Goal: Task Accomplishment & Management: Manage account settings

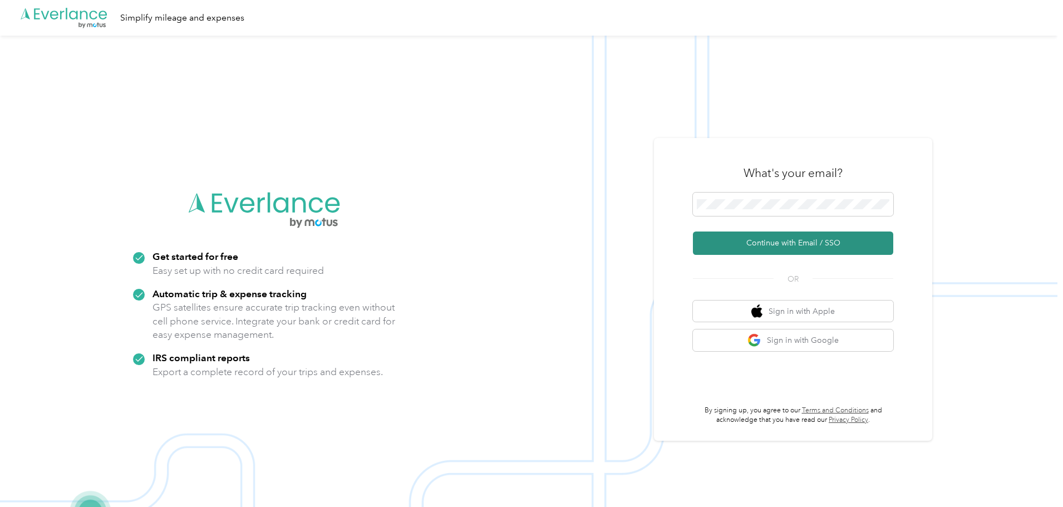
click at [728, 243] on button "Continue with Email / SSO" at bounding box center [793, 243] width 200 height 23
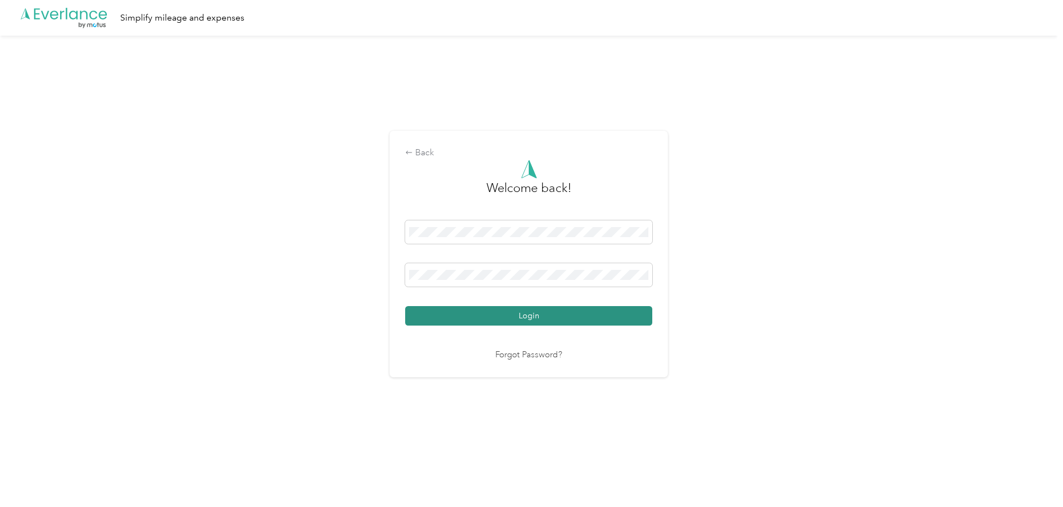
click at [555, 314] on button "Login" at bounding box center [528, 315] width 247 height 19
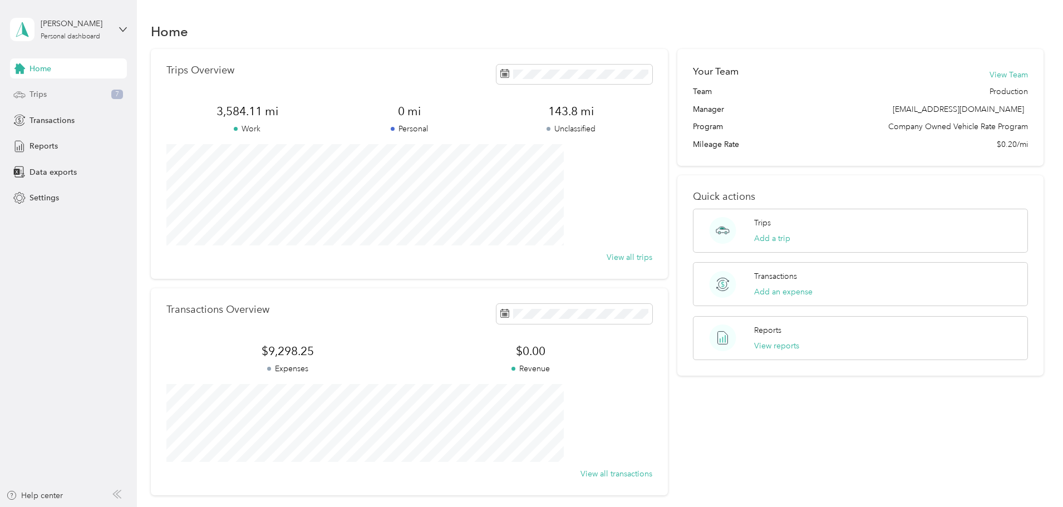
click at [72, 91] on div "Trips 7" at bounding box center [68, 95] width 117 height 20
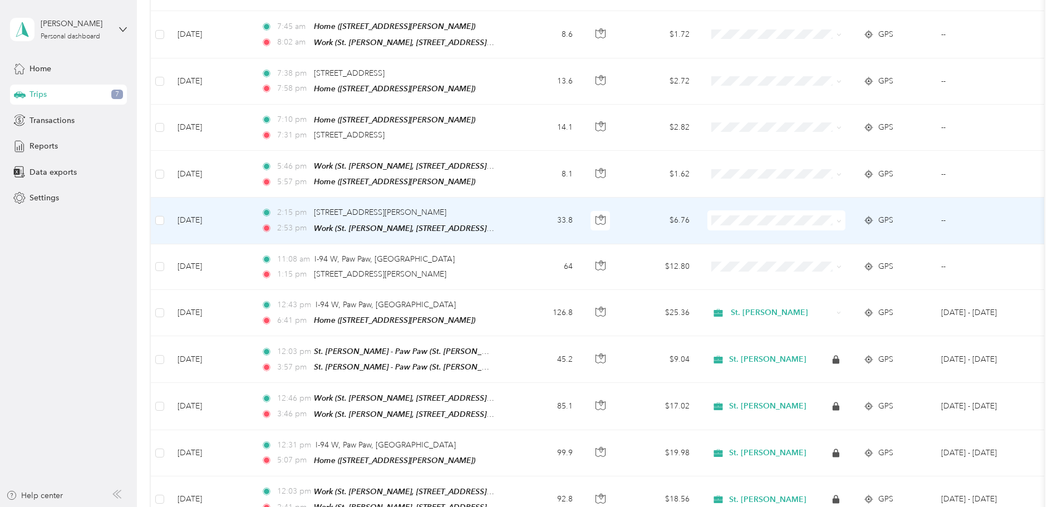
scroll to position [222, 0]
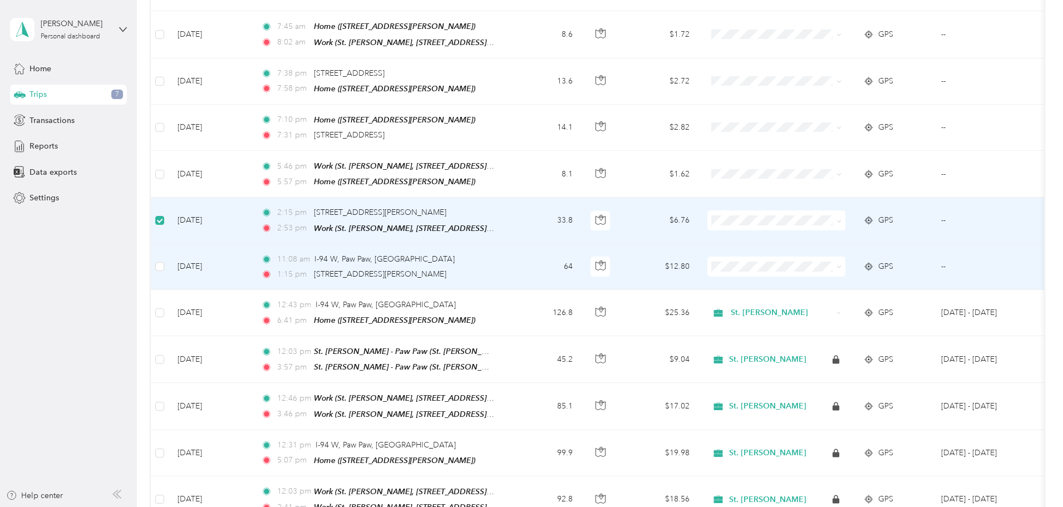
click at [169, 262] on td at bounding box center [160, 267] width 18 height 46
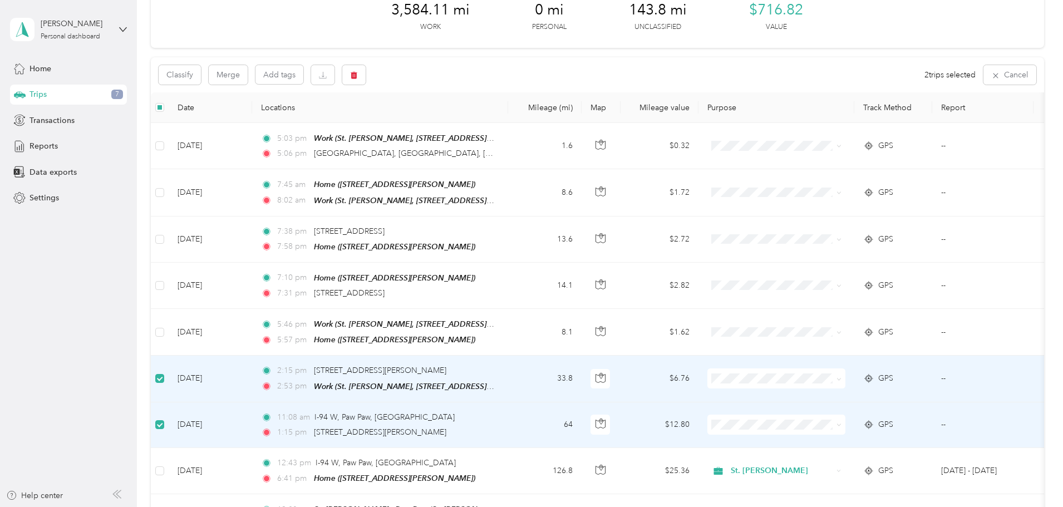
scroll to position [55, 0]
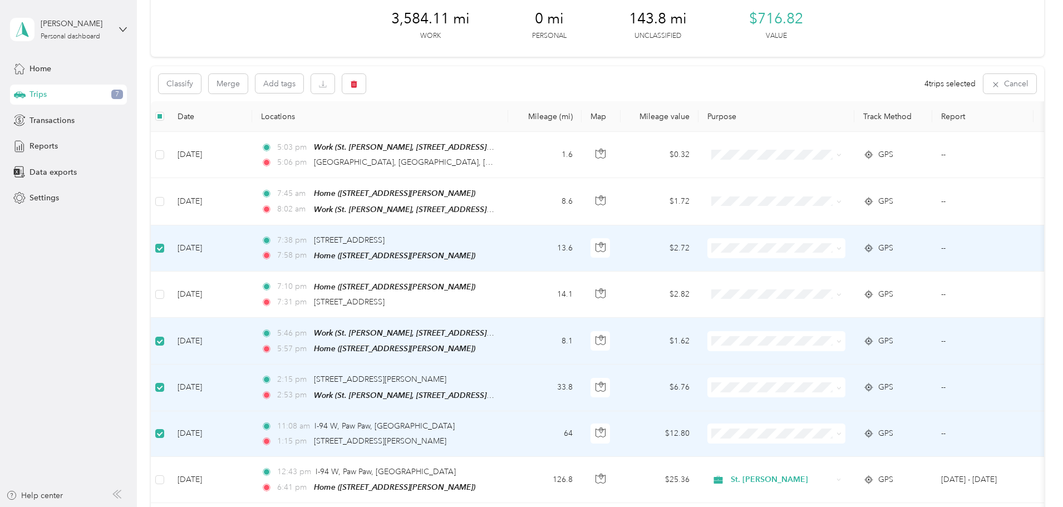
click at [164, 242] on label at bounding box center [159, 248] width 9 height 12
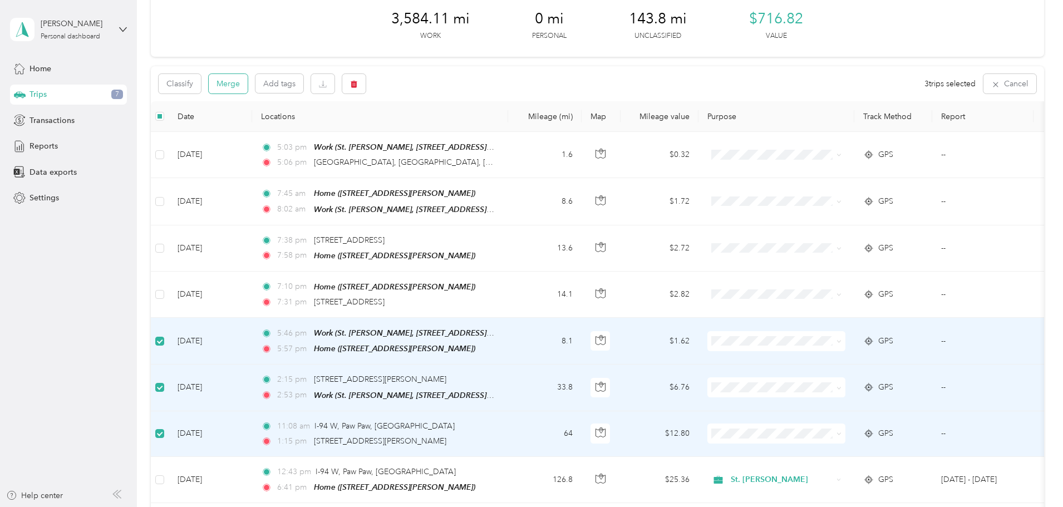
click at [248, 84] on button "Merge" at bounding box center [228, 83] width 39 height 19
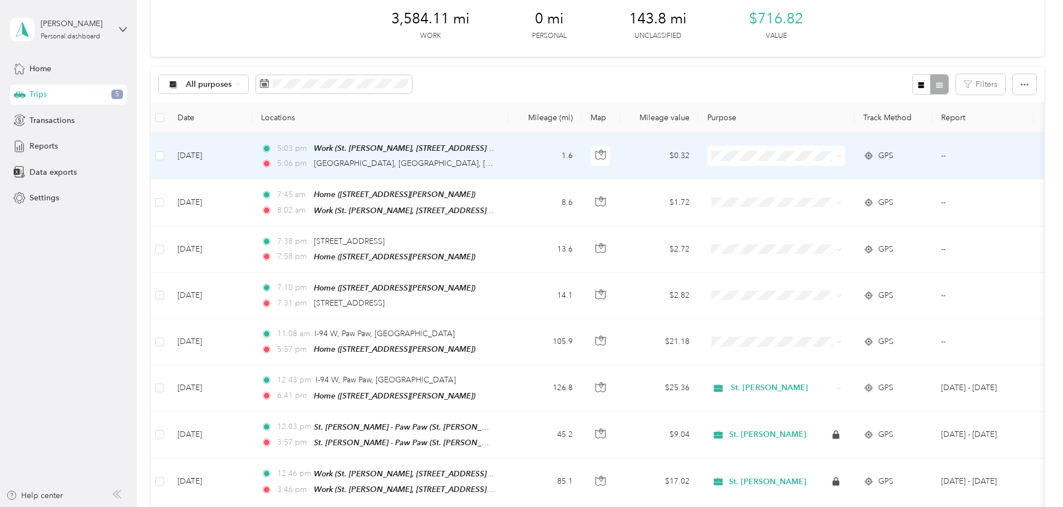
click at [169, 157] on td at bounding box center [160, 156] width 18 height 46
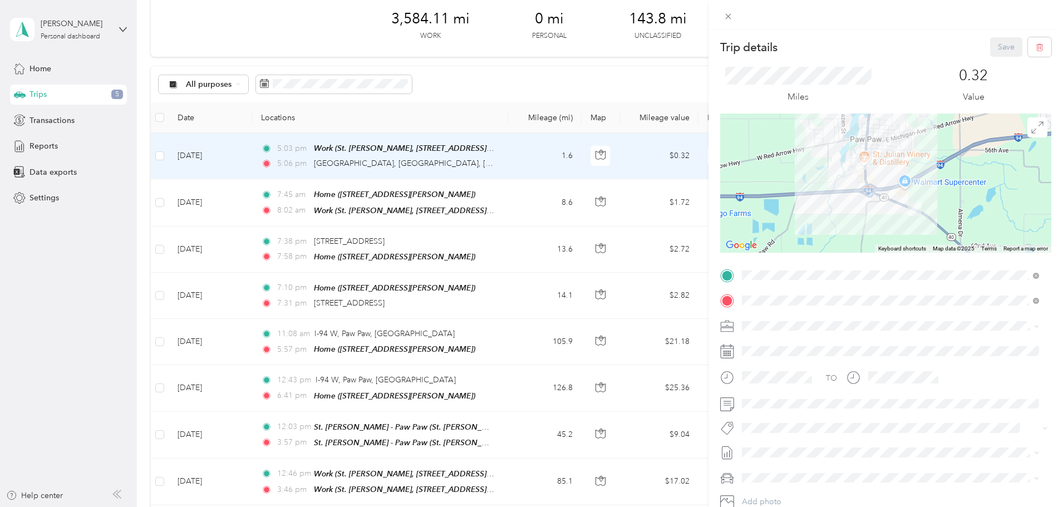
click at [237, 158] on div "Trip details Save This trip cannot be edited because it is either under review,…" at bounding box center [531, 253] width 1063 height 507
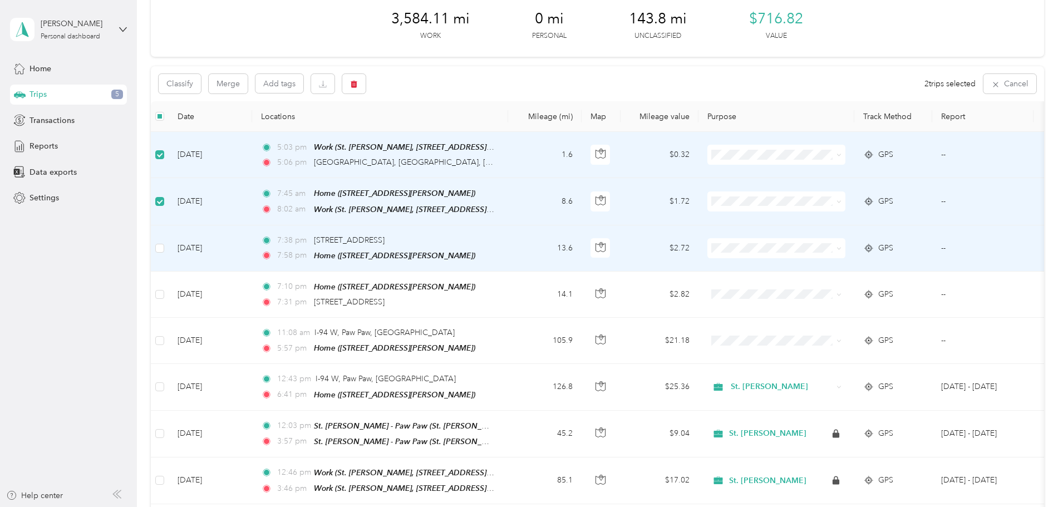
click at [169, 247] on td at bounding box center [160, 248] width 18 height 46
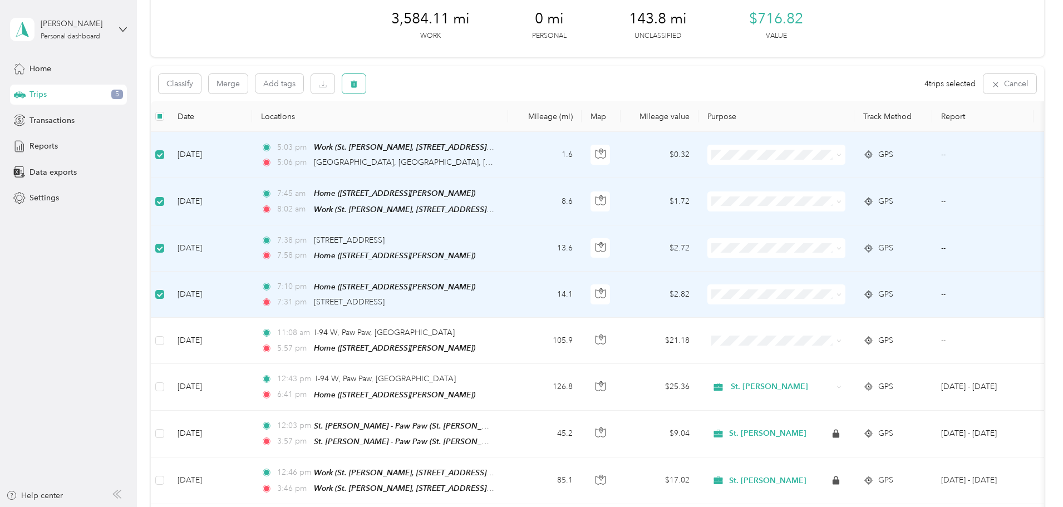
click at [358, 83] on icon "button" at bounding box center [354, 84] width 8 height 8
click at [505, 135] on button "Yes" at bounding box center [512, 130] width 22 height 18
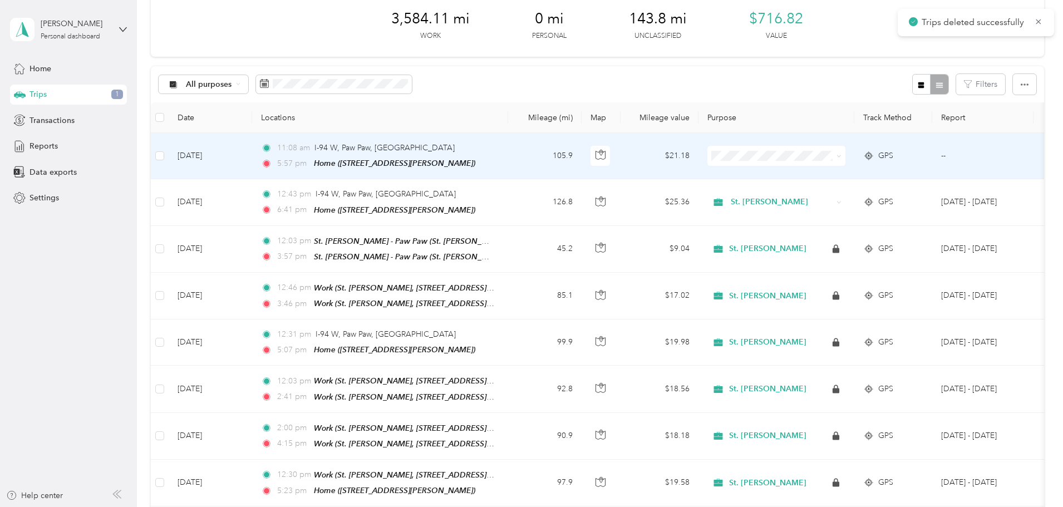
click at [844, 163] on span at bounding box center [777, 156] width 138 height 20
click at [842, 153] on span at bounding box center [837, 156] width 9 height 12
click at [820, 169] on li "St. [PERSON_NAME]" at bounding box center [851, 174] width 138 height 19
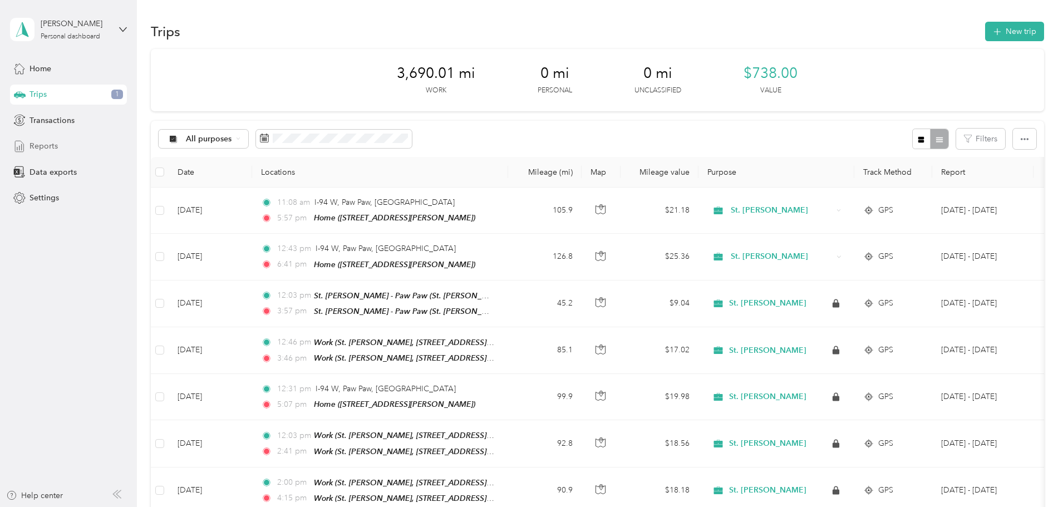
click at [55, 146] on span "Reports" at bounding box center [44, 146] width 28 height 12
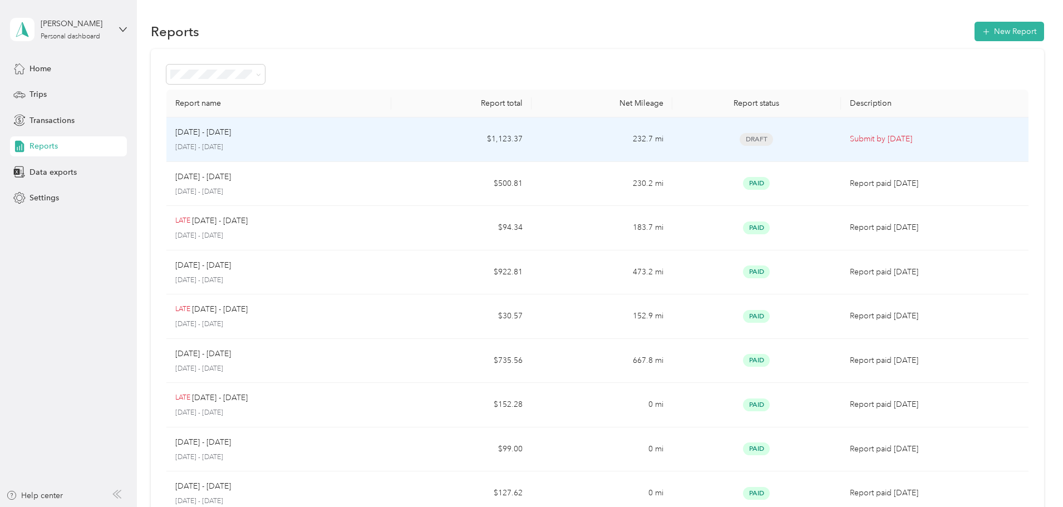
click at [297, 141] on div "[DATE] - [DATE] [DATE] - [DATE]" at bounding box center [278, 139] width 207 height 26
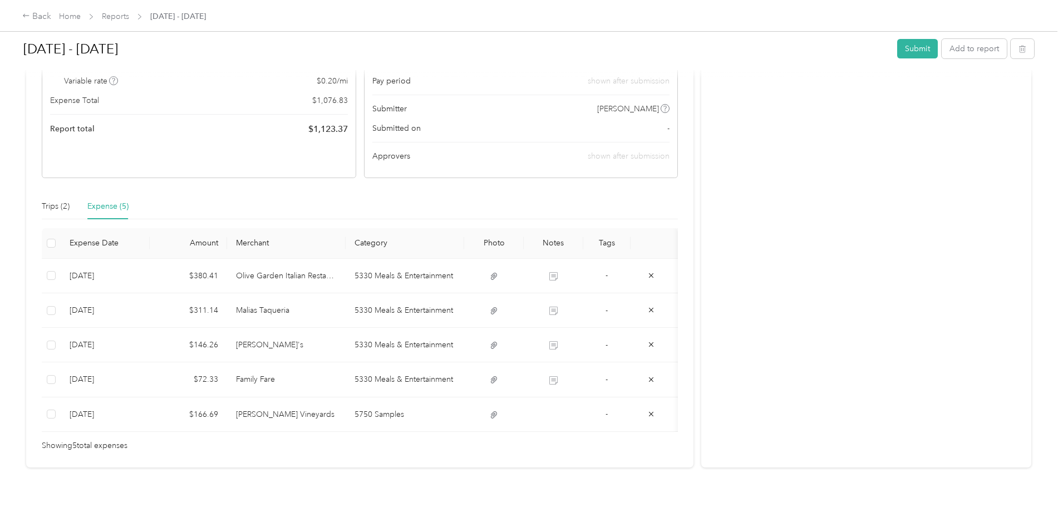
scroll to position [32, 0]
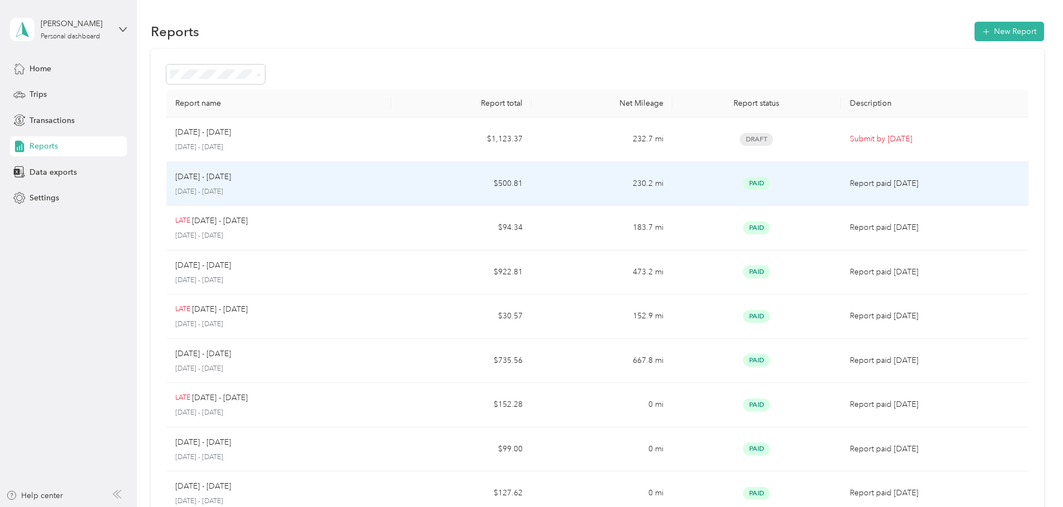
click at [299, 191] on p "[DATE] - [DATE]" at bounding box center [278, 192] width 207 height 10
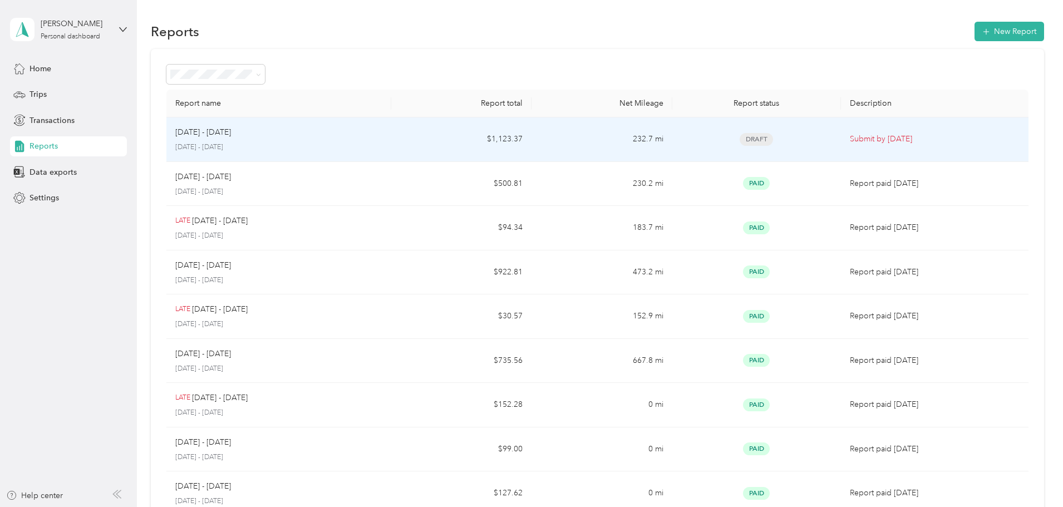
click at [334, 157] on td "[DATE] - [DATE] [DATE] - [DATE]" at bounding box center [278, 139] width 225 height 45
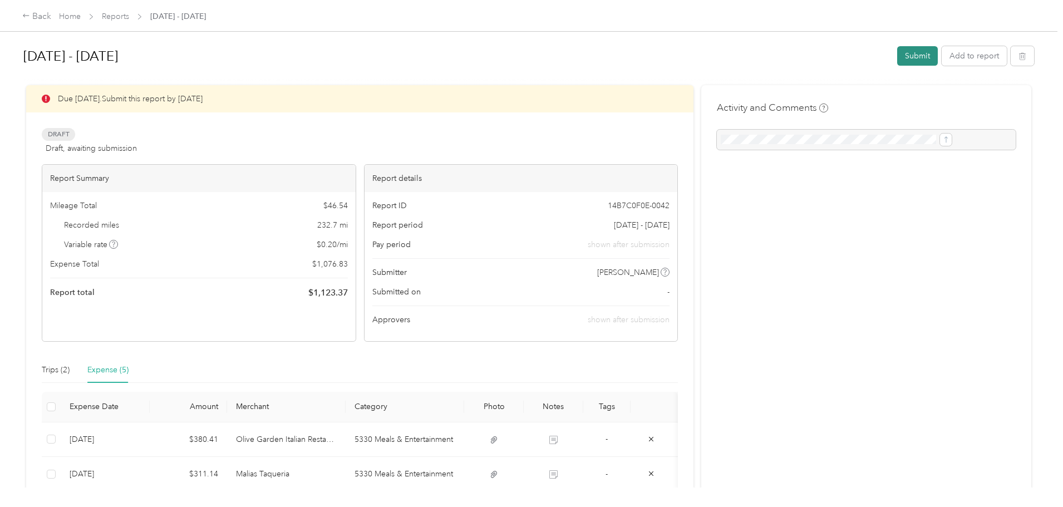
click at [898, 50] on button "Submit" at bounding box center [918, 55] width 41 height 19
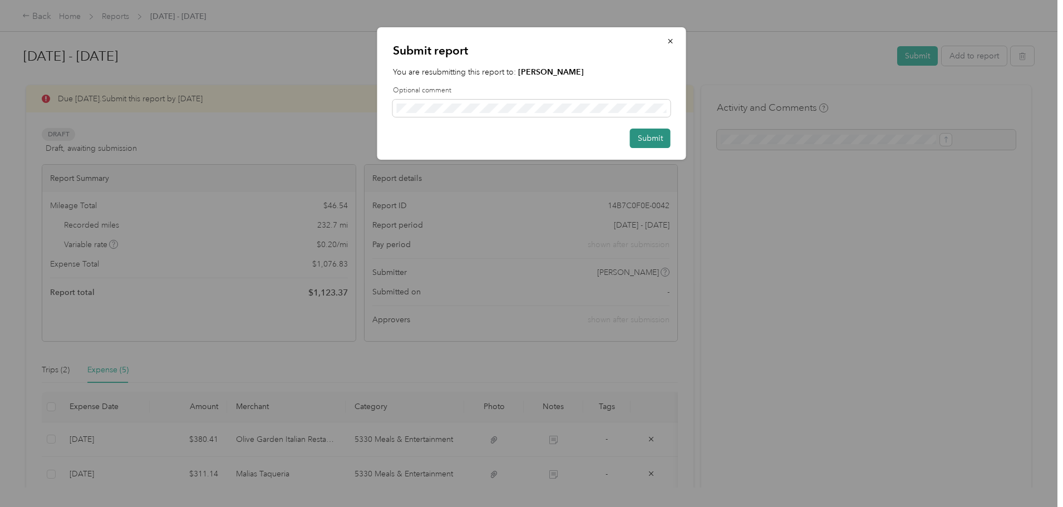
click at [639, 136] on button "Submit" at bounding box center [650, 138] width 41 height 19
